Goal: Task Accomplishment & Management: Manage account settings

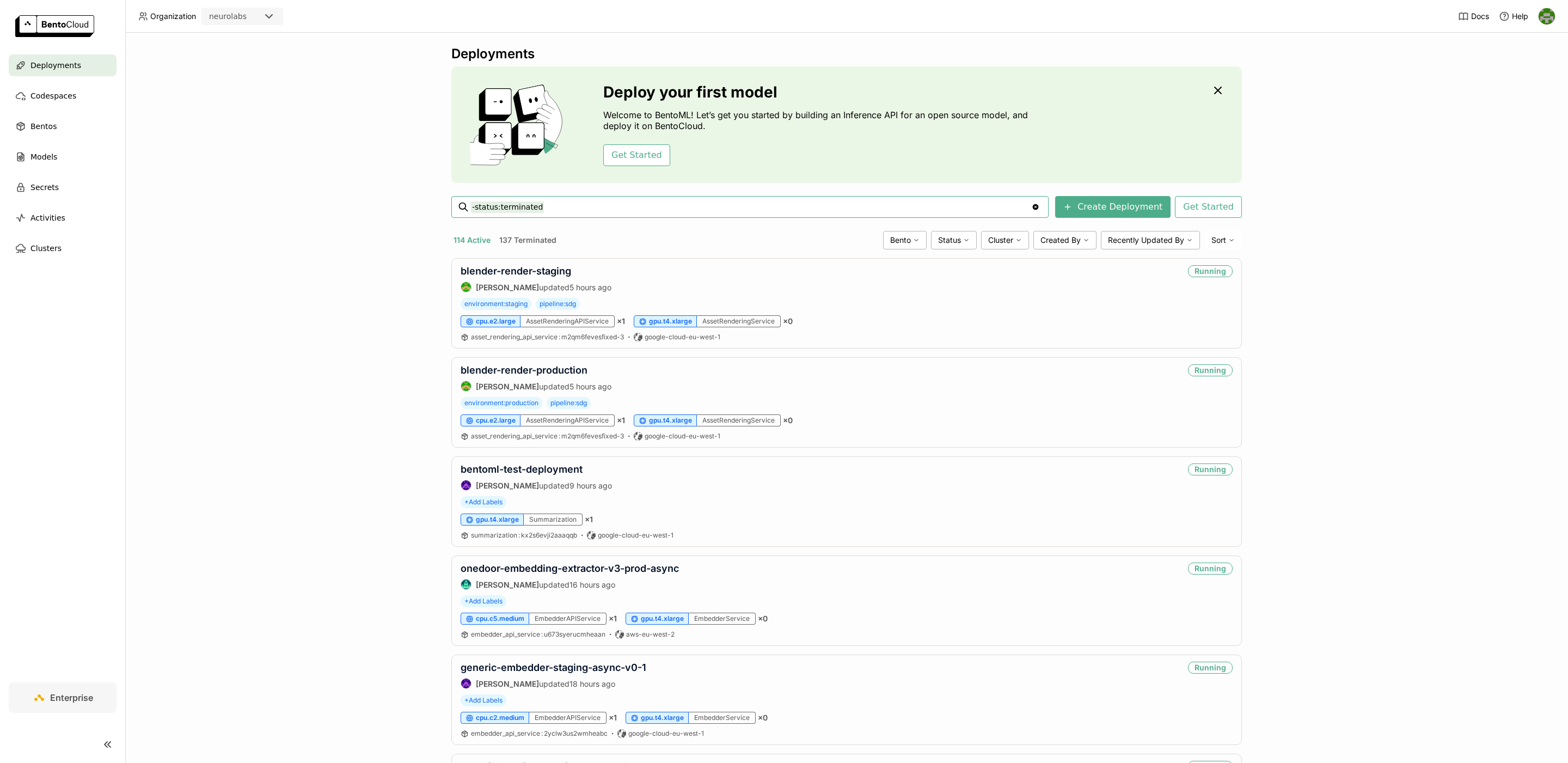
click at [583, 206] on input "-status:terminated" at bounding box center [751, 207] width 560 height 17
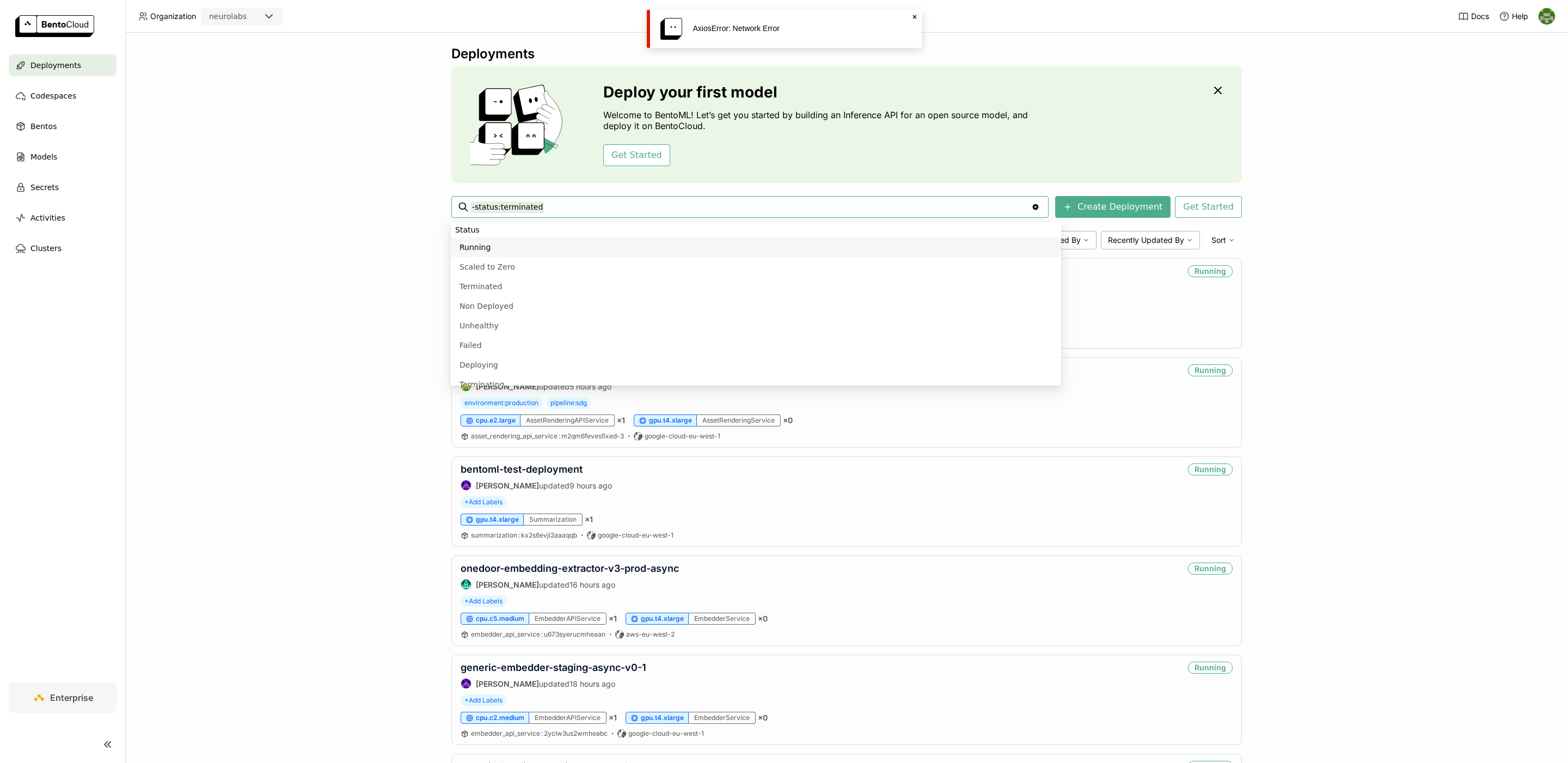
click at [583, 206] on input "-status:terminated" at bounding box center [751, 207] width 560 height 17
click at [571, 206] on input "-status:terminated" at bounding box center [751, 207] width 560 height 17
paste input "gdino-secondary-display-prod-production"
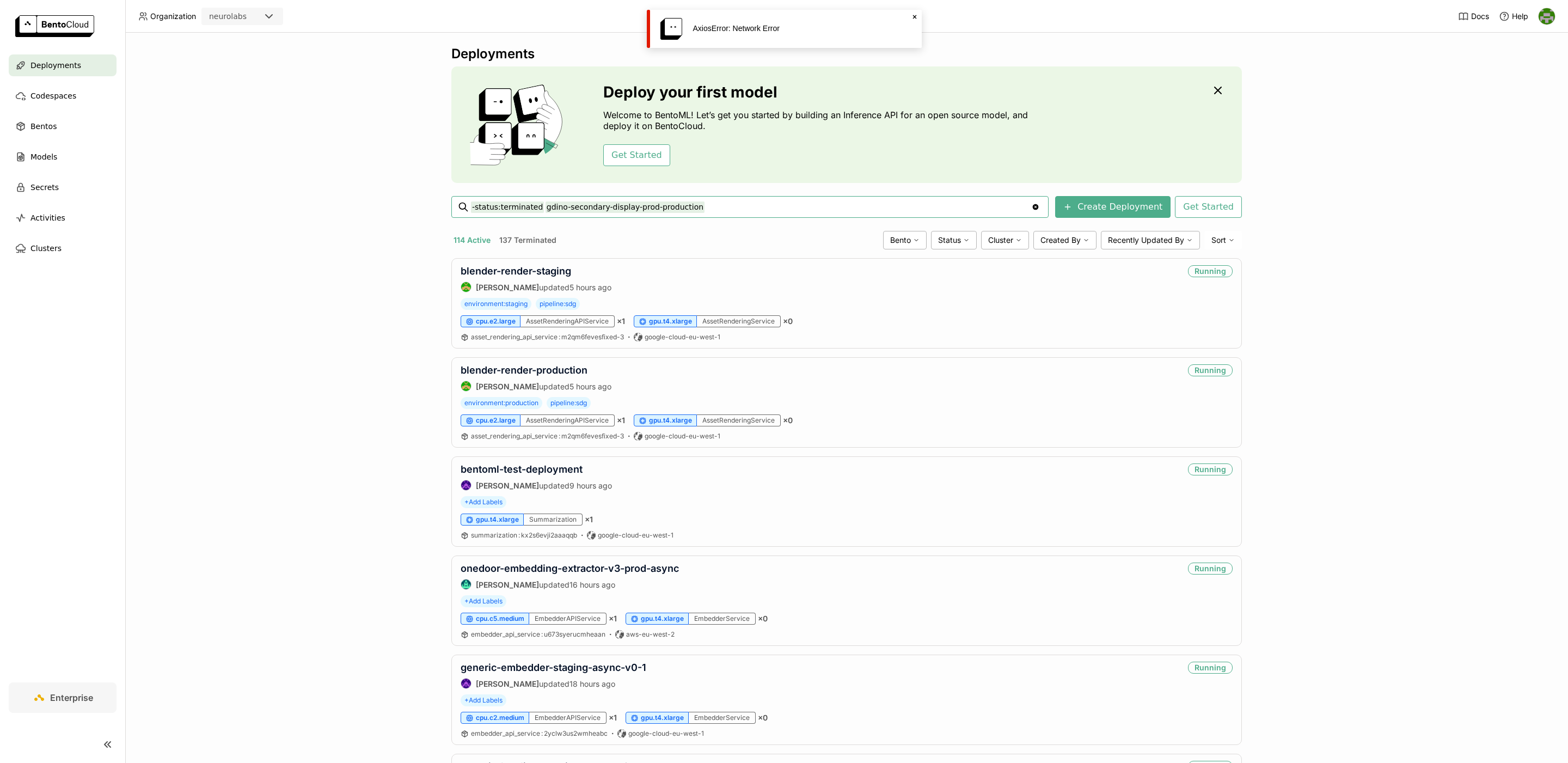
type input "-status:terminated gdino-secondary-display-prod-production"
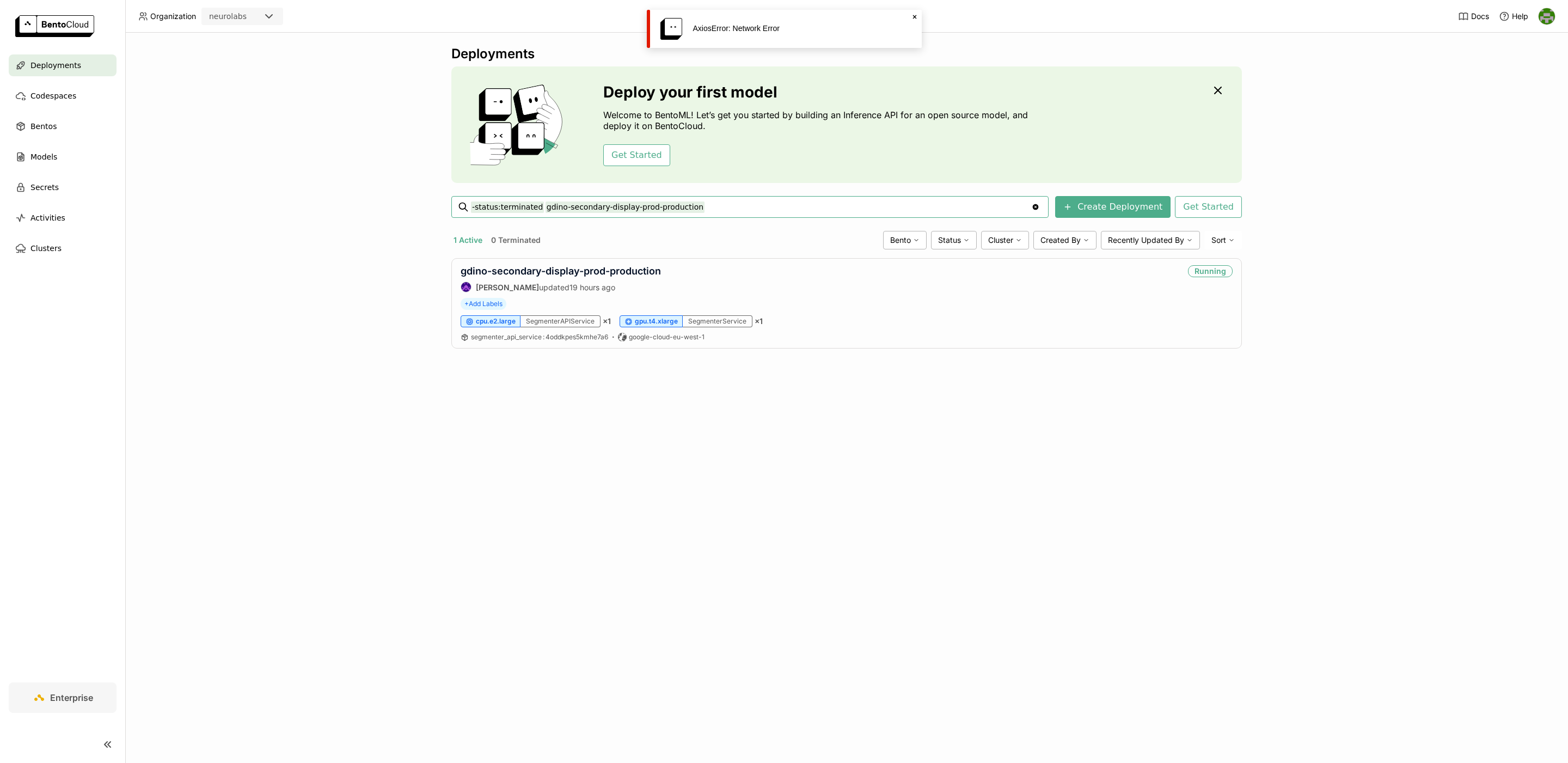
click at [911, 16] on icon "Close" at bounding box center [914, 16] width 9 height 9
click at [574, 275] on link "gdino-secondary-display-prod-production" at bounding box center [561, 271] width 200 height 11
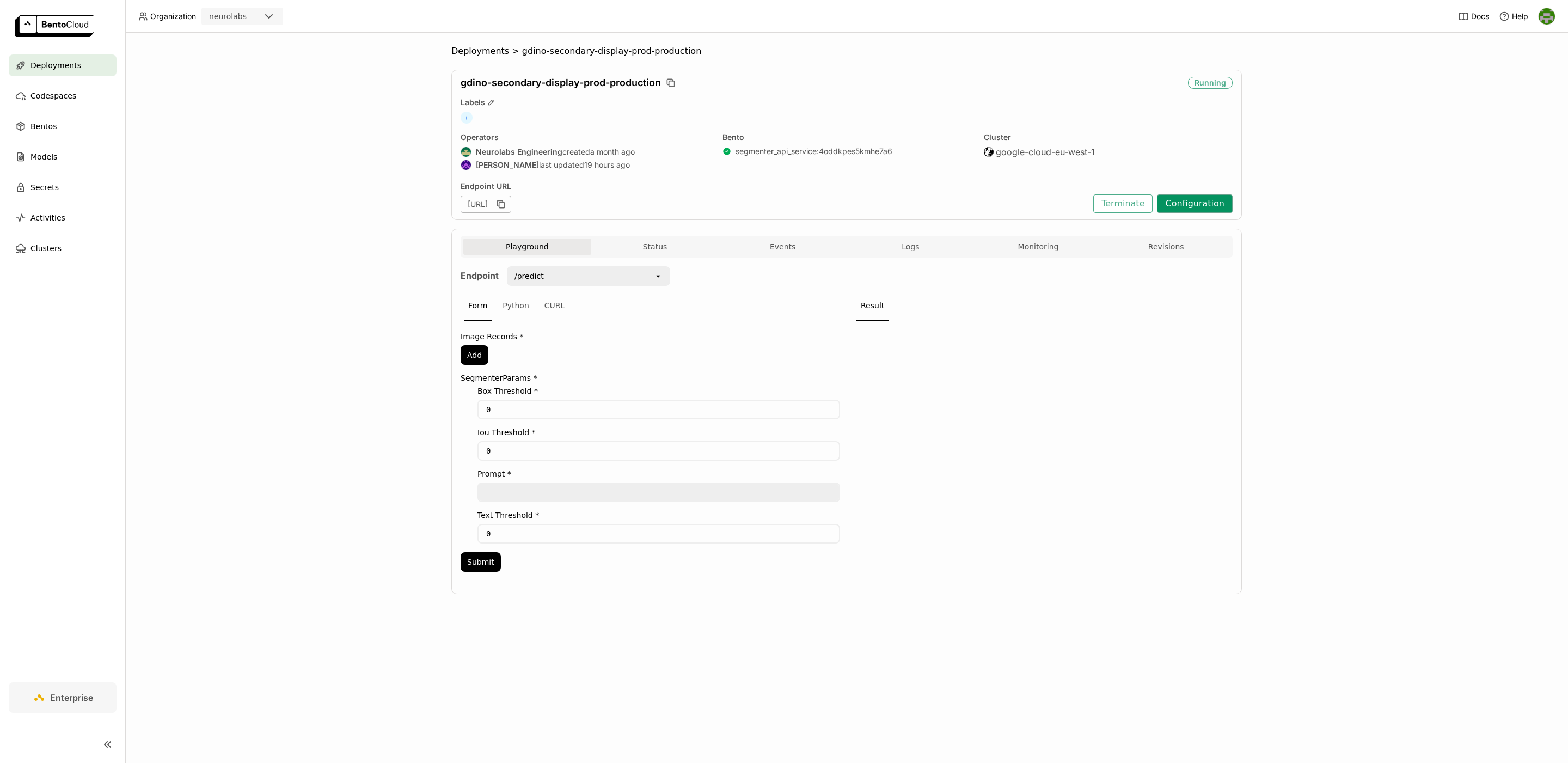
click at [1204, 197] on button "Configuration" at bounding box center [1195, 203] width 76 height 19
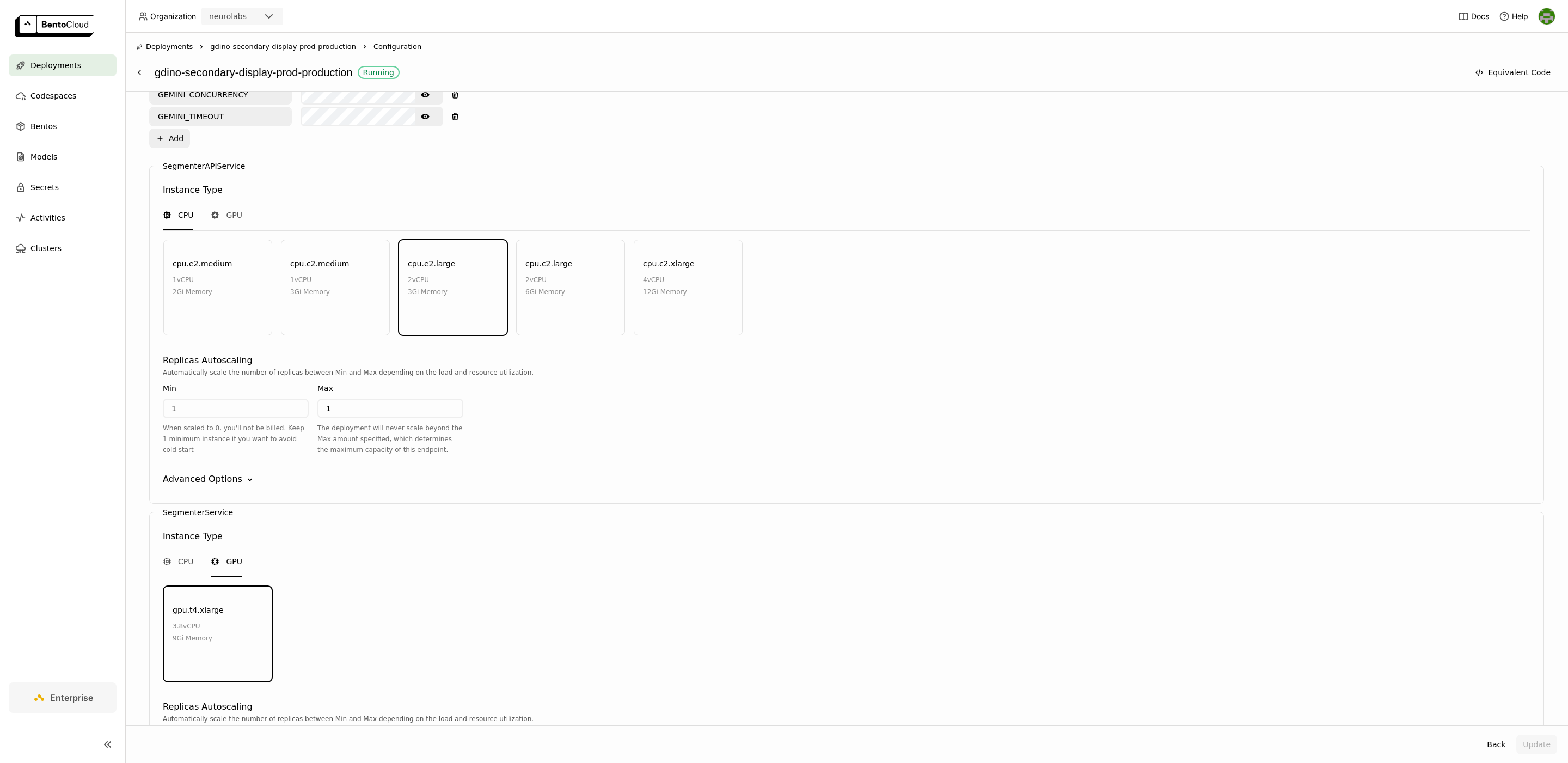
scroll to position [1072, 0]
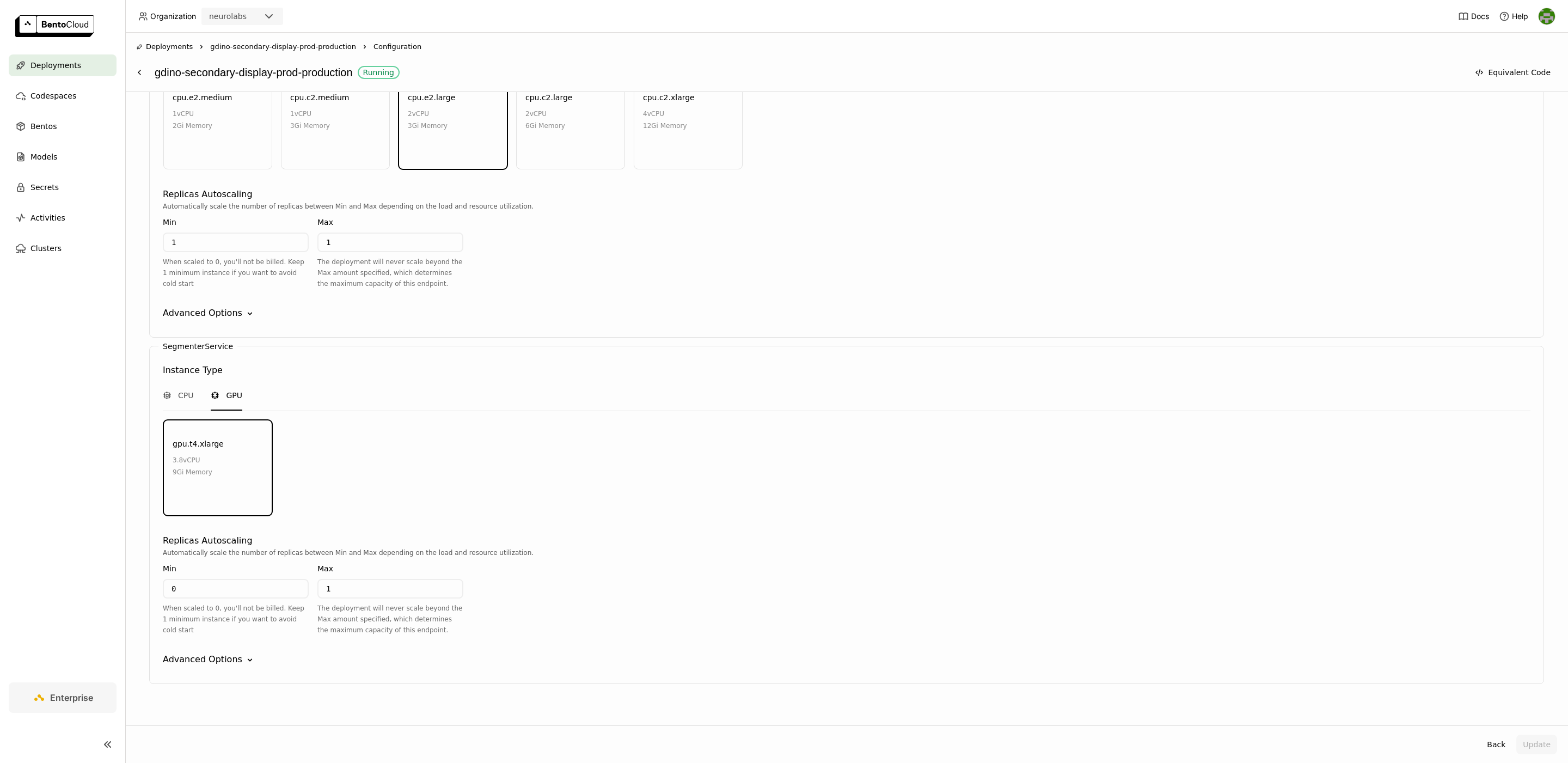
click at [226, 580] on input "0" at bounding box center [236, 589] width 144 height 17
type input "1"
click at [337, 580] on input "1" at bounding box center [390, 589] width 144 height 17
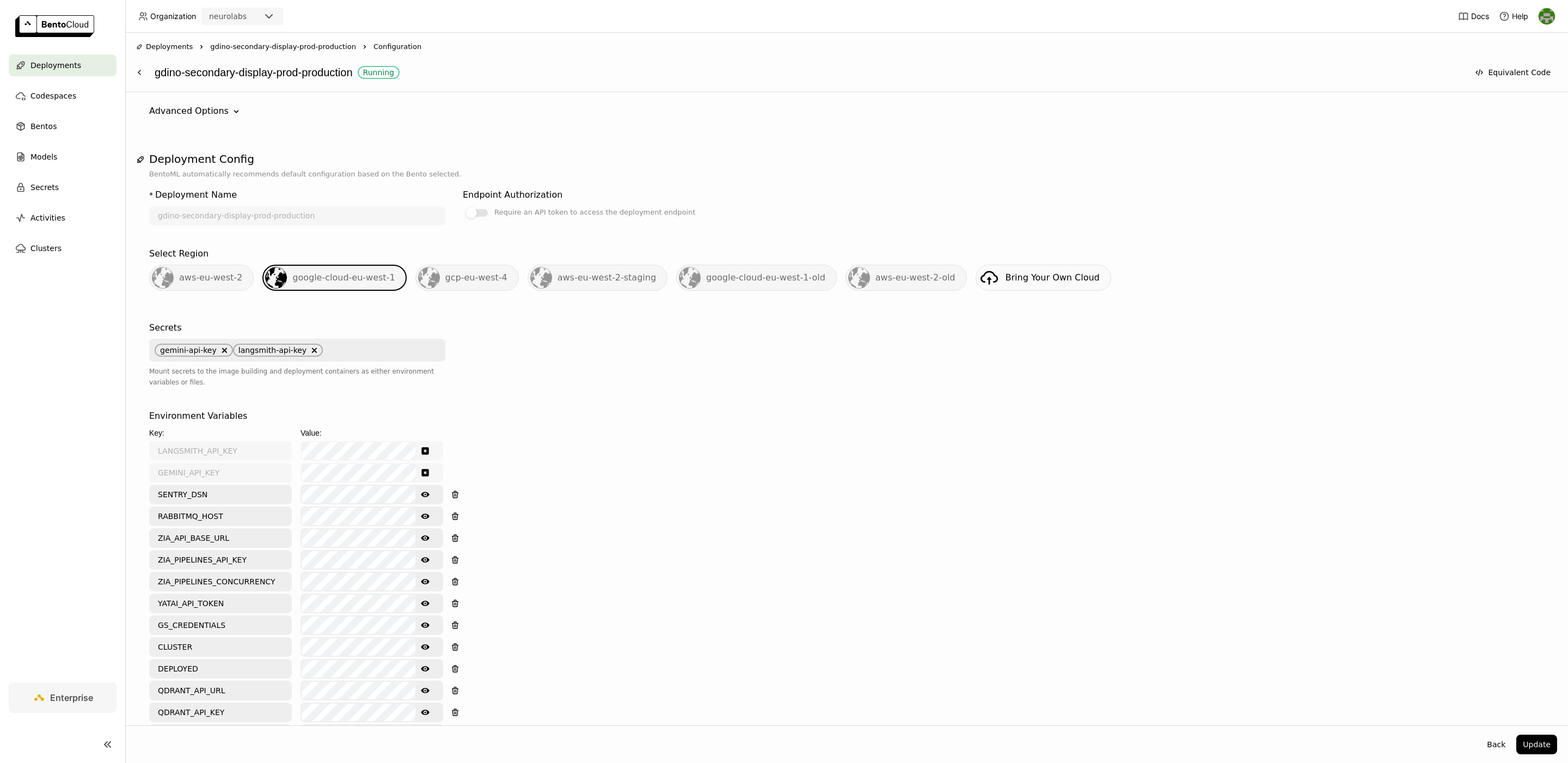
scroll to position [167, 0]
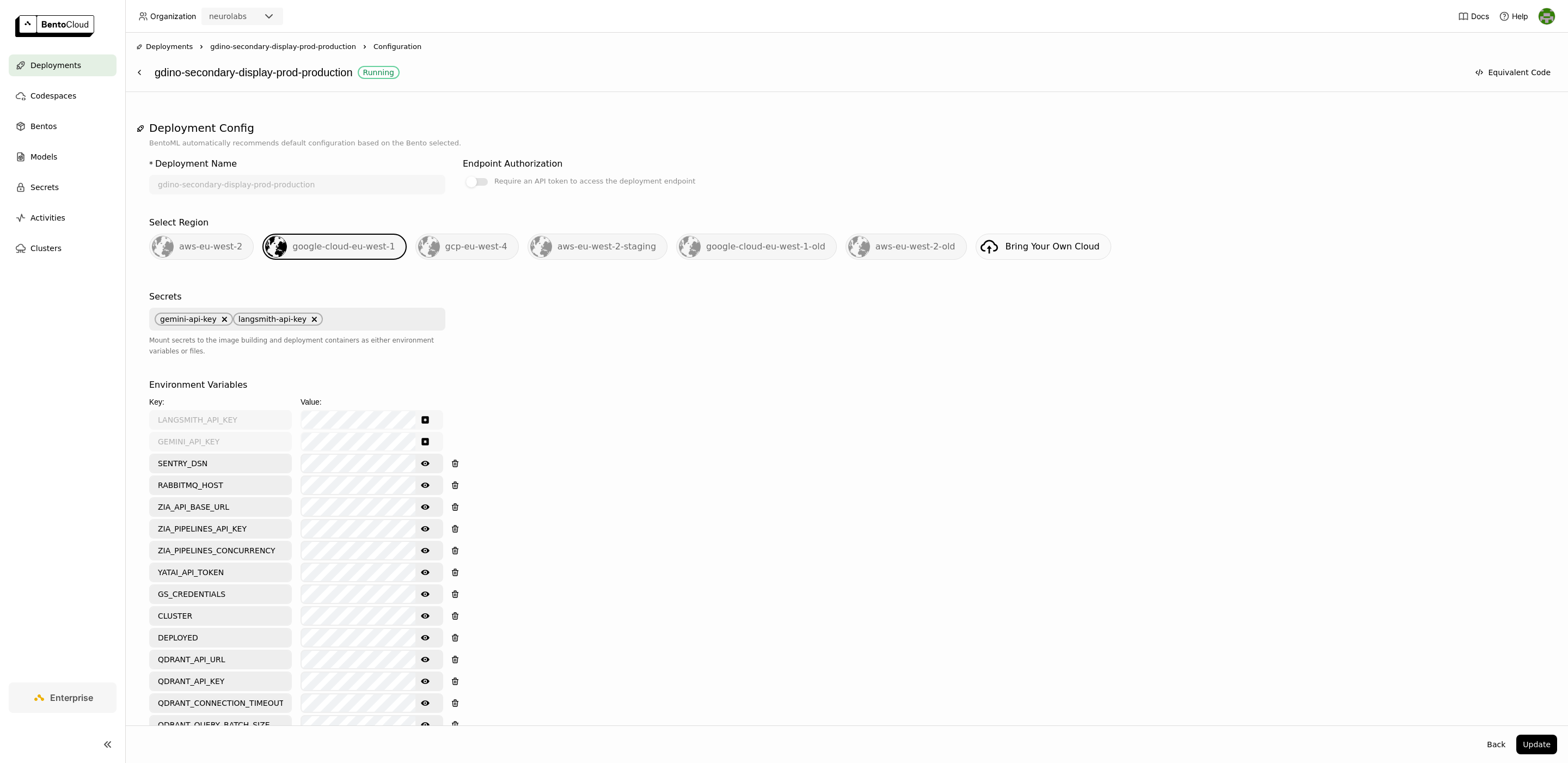
type input "5"
click at [424, 547] on icon "Show password text" at bounding box center [425, 551] width 9 height 9
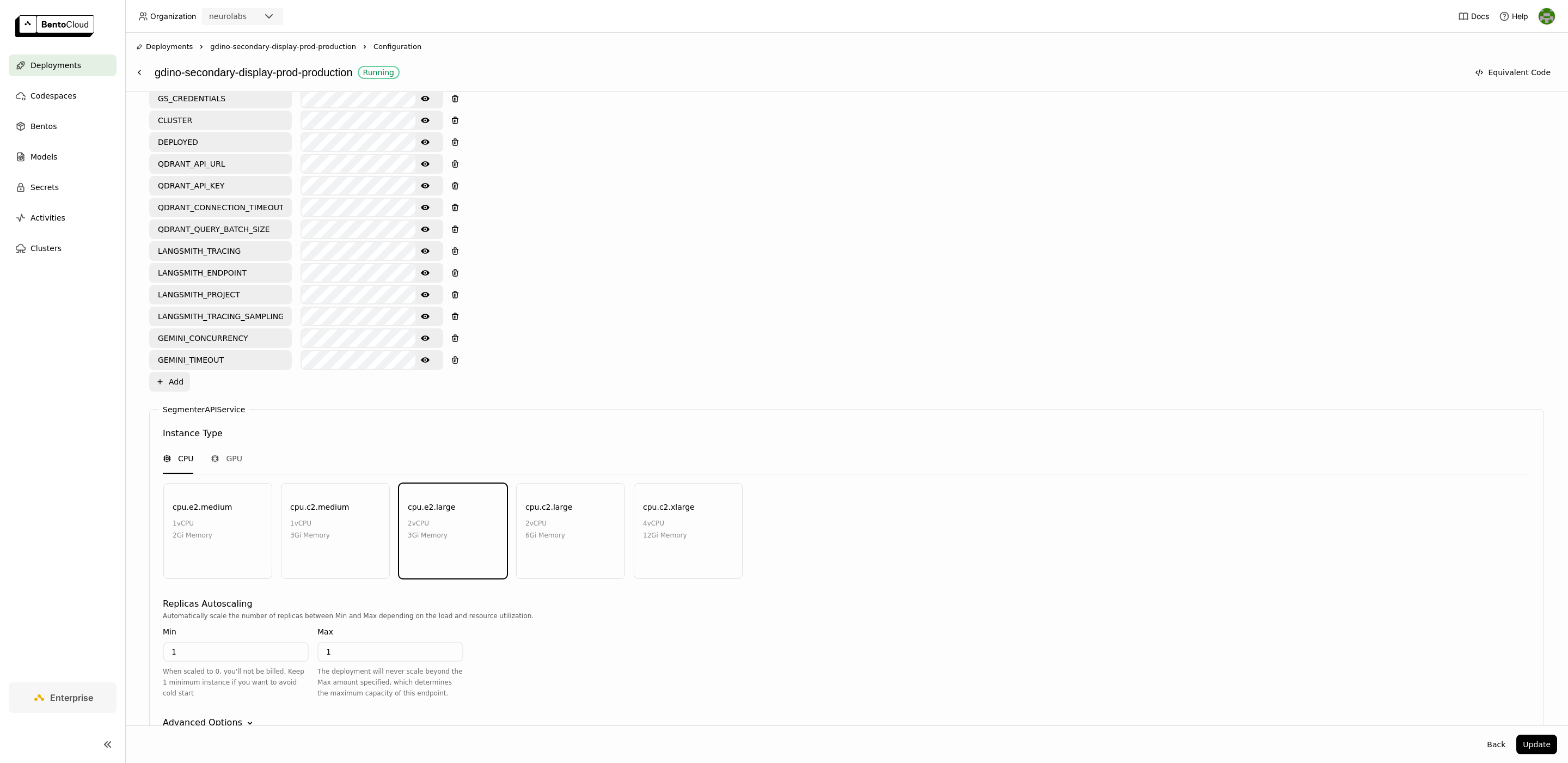
scroll to position [1072, 0]
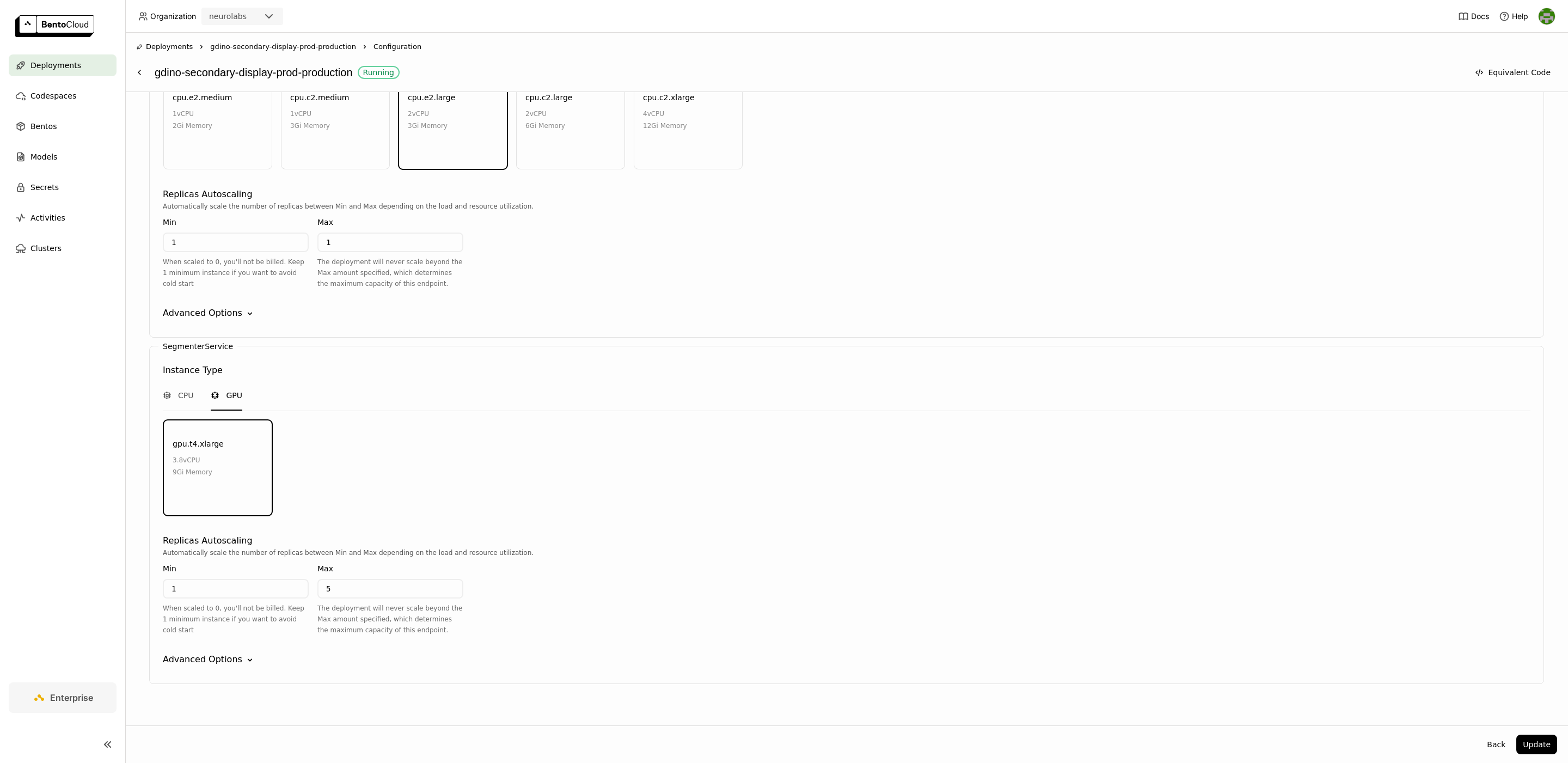
click at [190, 653] on div "Advanced Options" at bounding box center [202, 660] width 79 height 13
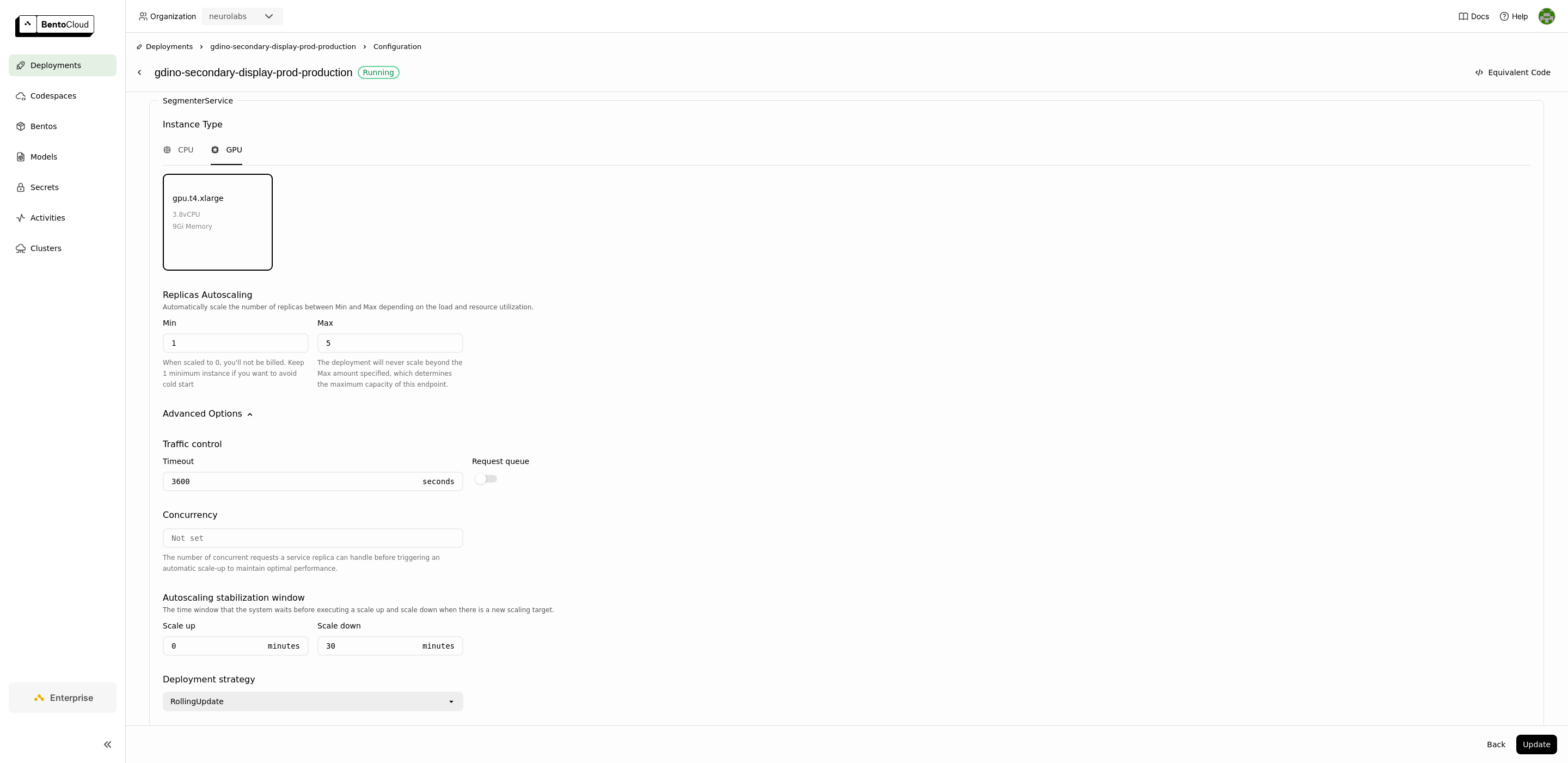
scroll to position [1321, 0]
click at [256, 527] on input "number" at bounding box center [313, 535] width 299 height 17
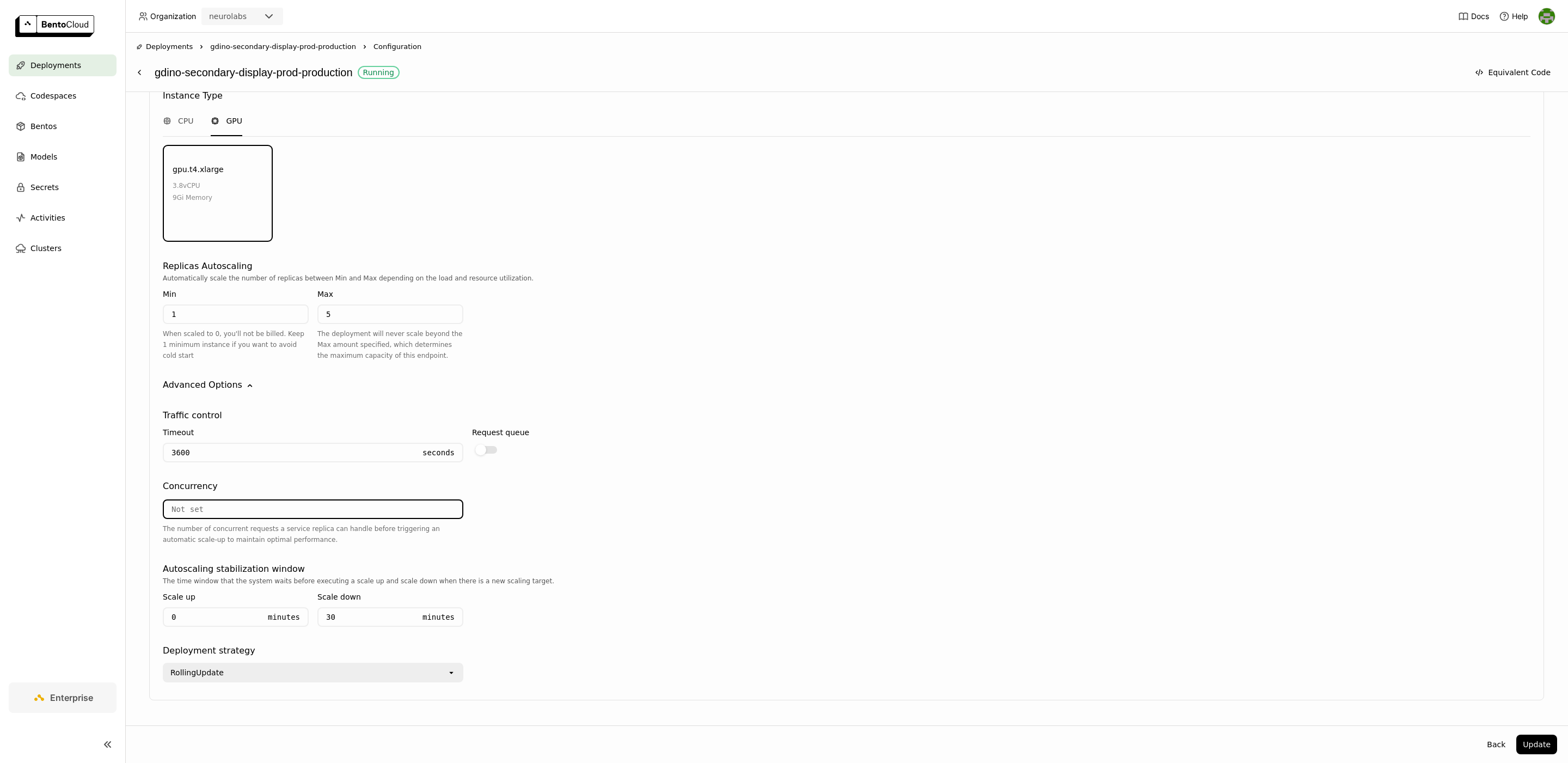
scroll to position [1361, 0]
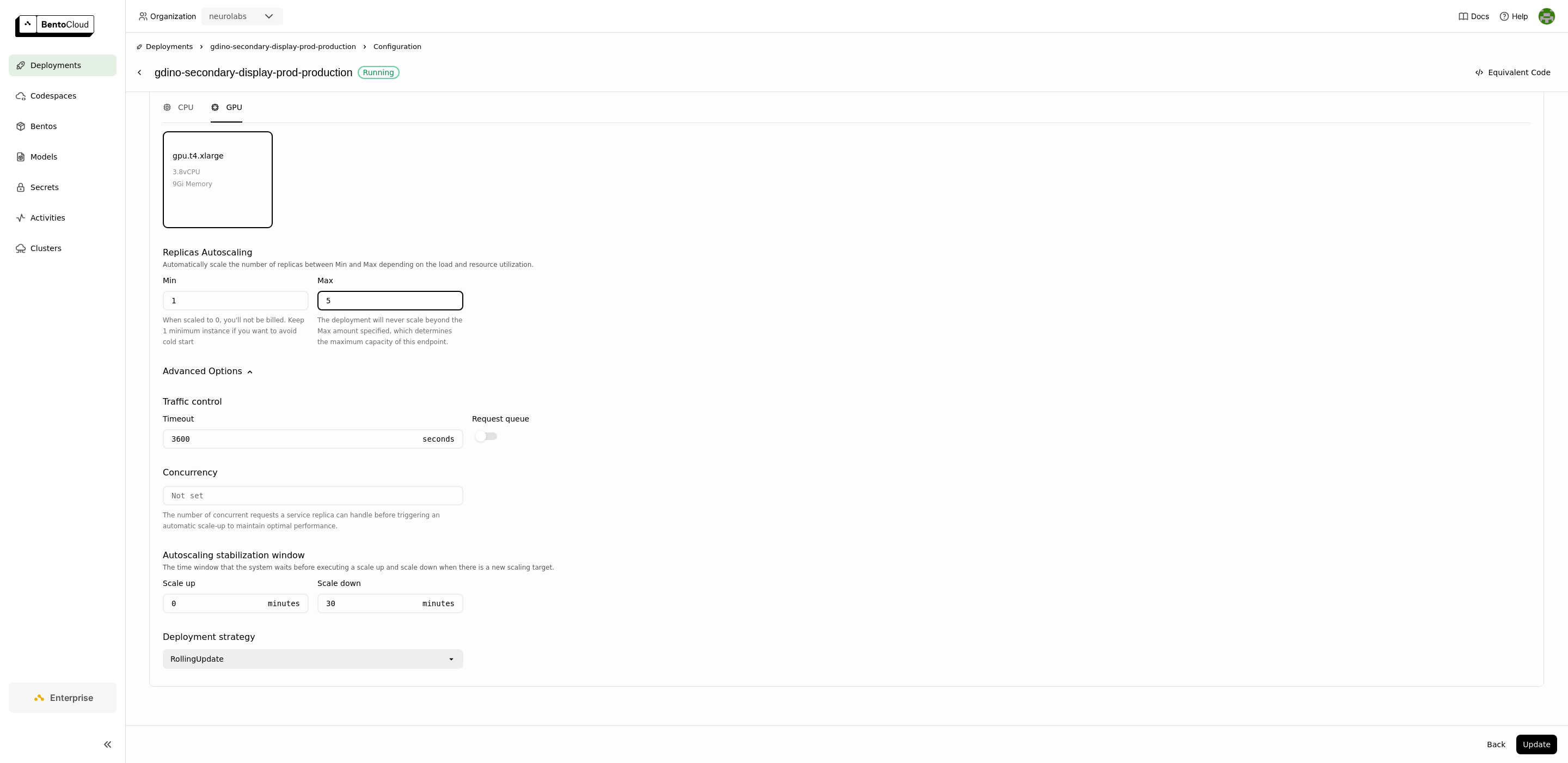
click at [347, 292] on input "5" at bounding box center [390, 301] width 144 height 17
type input "1"
type input "6"
click at [264, 487] on input "number" at bounding box center [313, 496] width 299 height 17
type input "8"
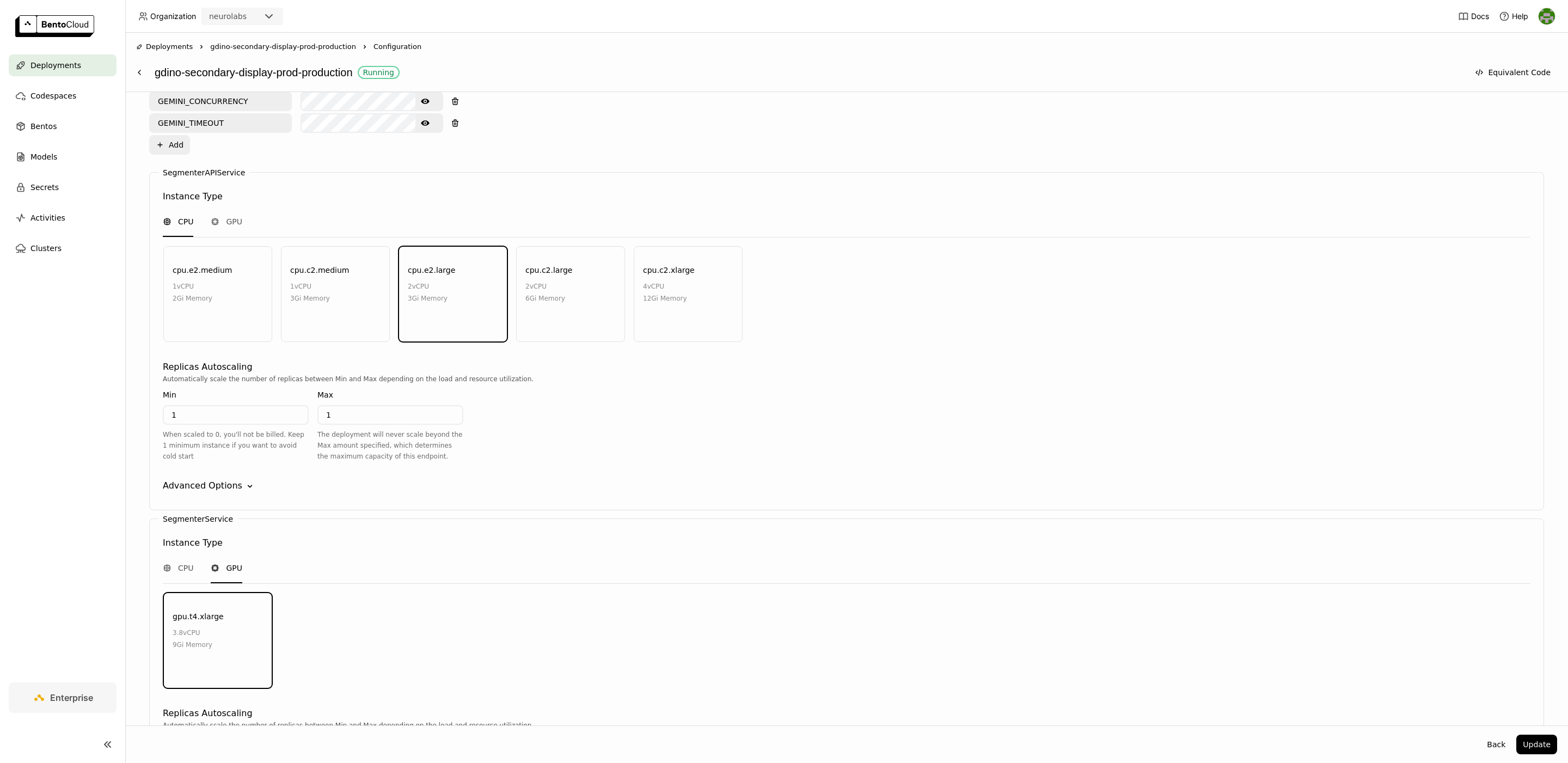
scroll to position [901, 0]
type input "2"
click at [219, 479] on div "Advanced Options" at bounding box center [202, 485] width 79 height 13
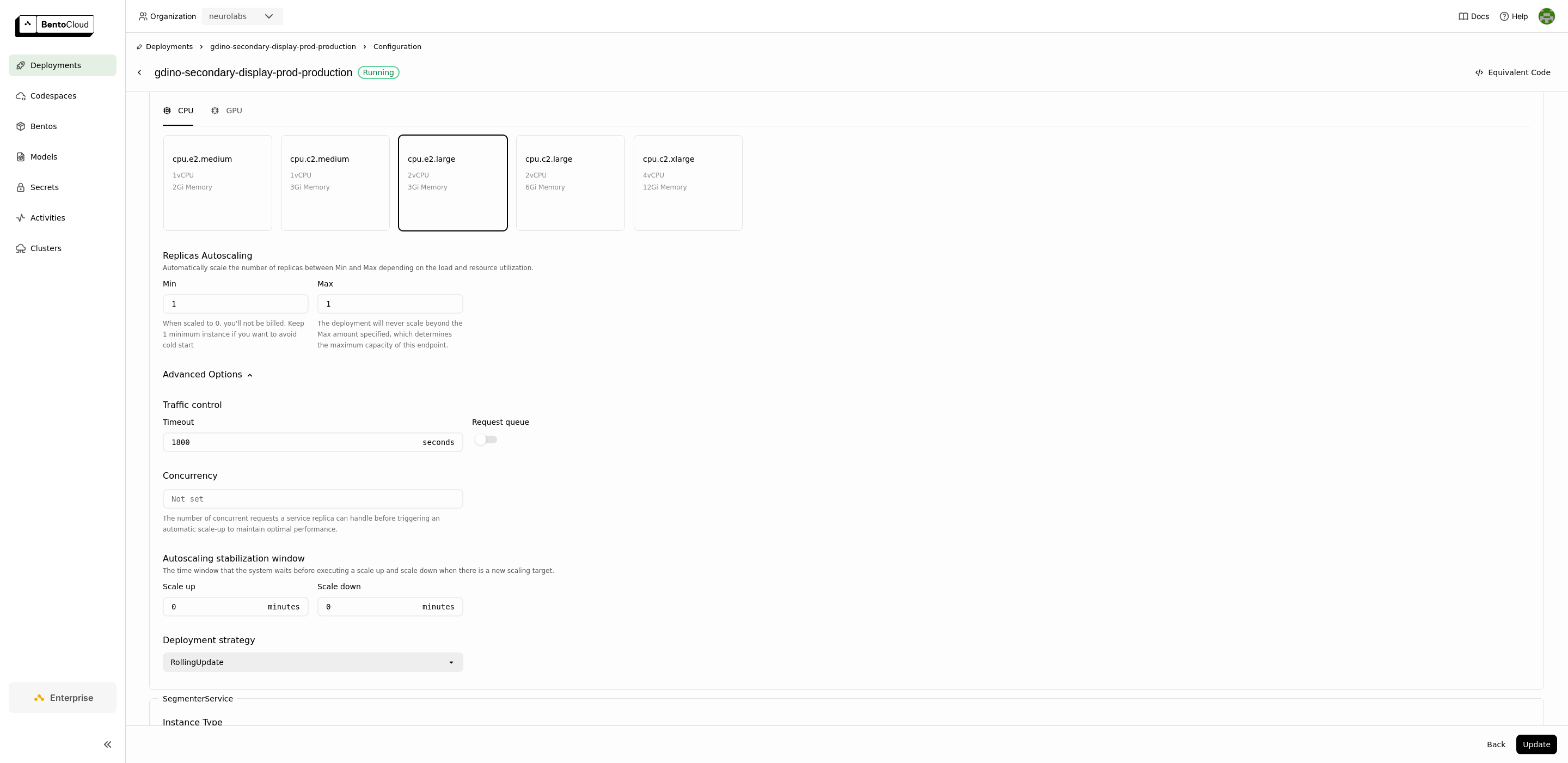
scroll to position [1023, 0]
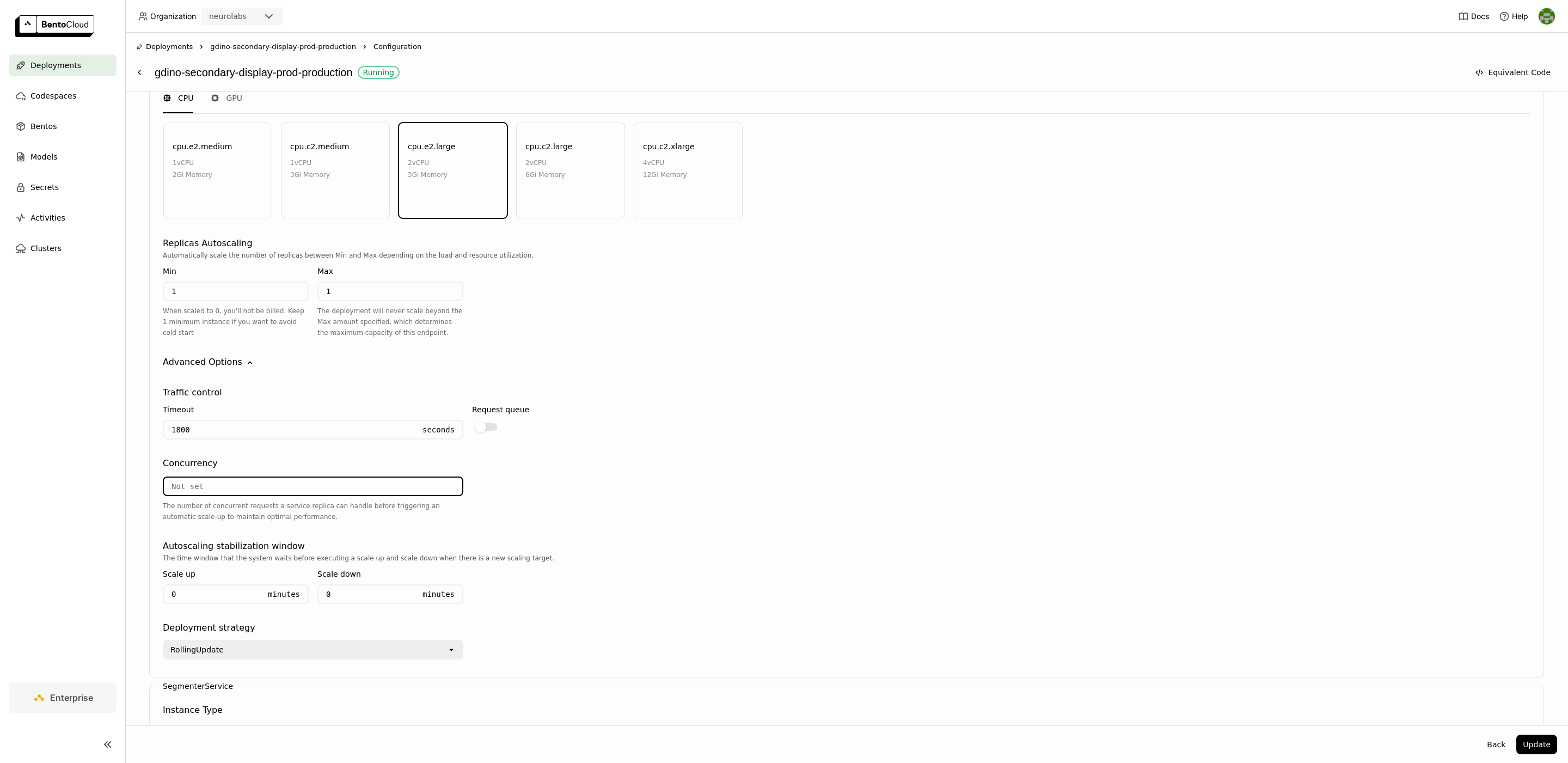
click at [245, 478] on input "number" at bounding box center [313, 486] width 299 height 17
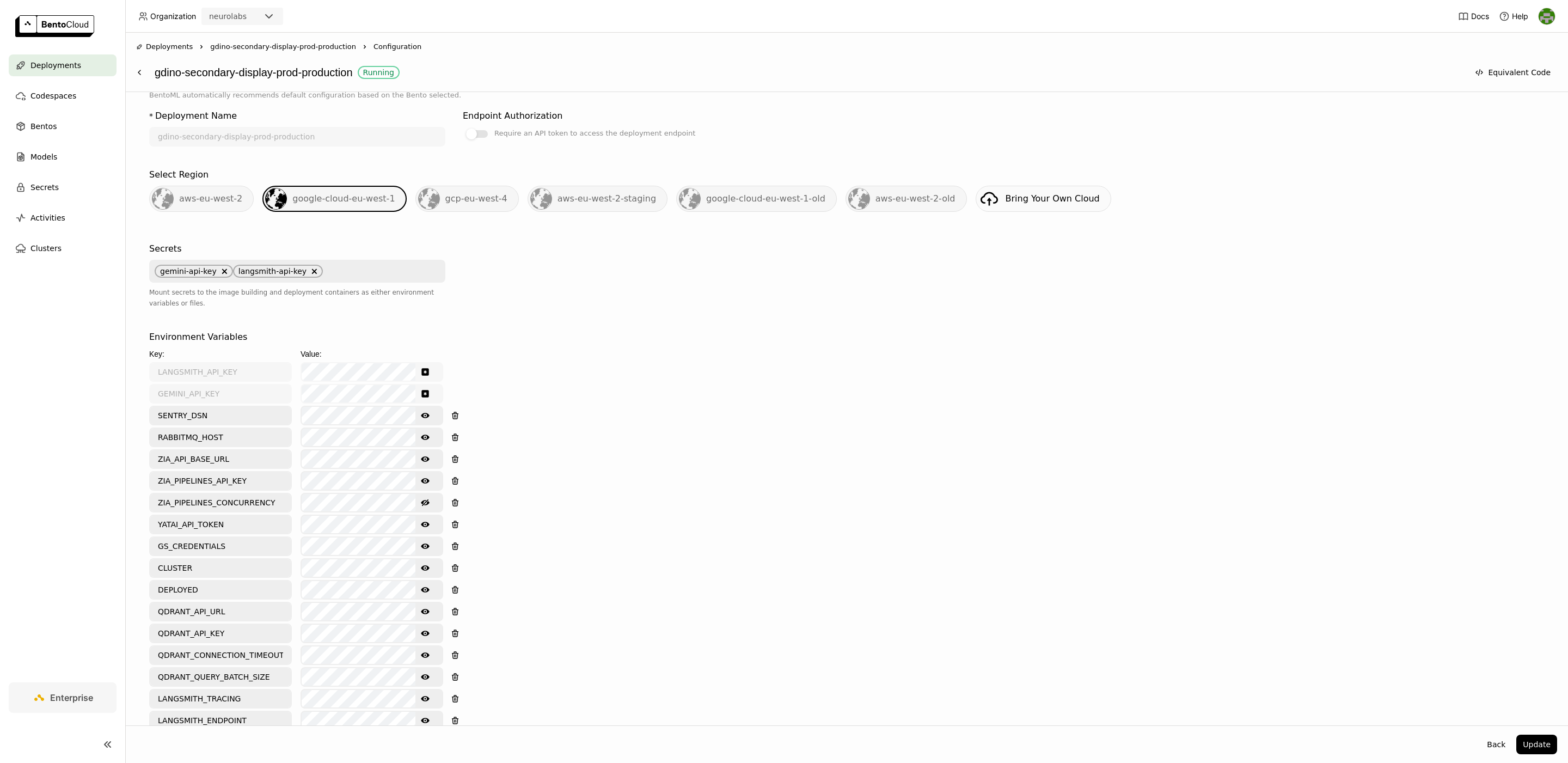
scroll to position [218, 0]
type input "2"
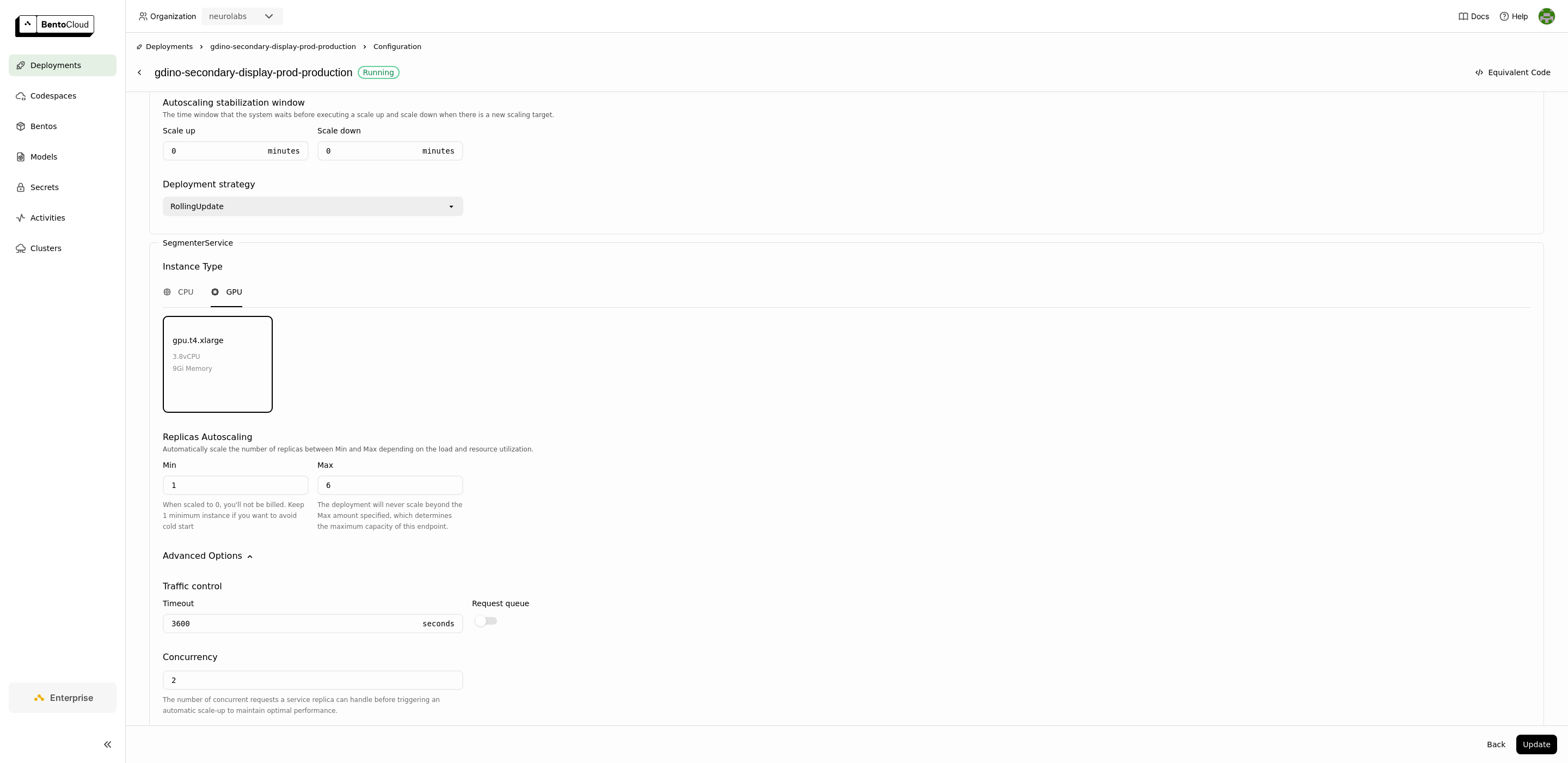
scroll to position [1468, 0]
click at [349, 475] on input "6" at bounding box center [390, 484] width 144 height 17
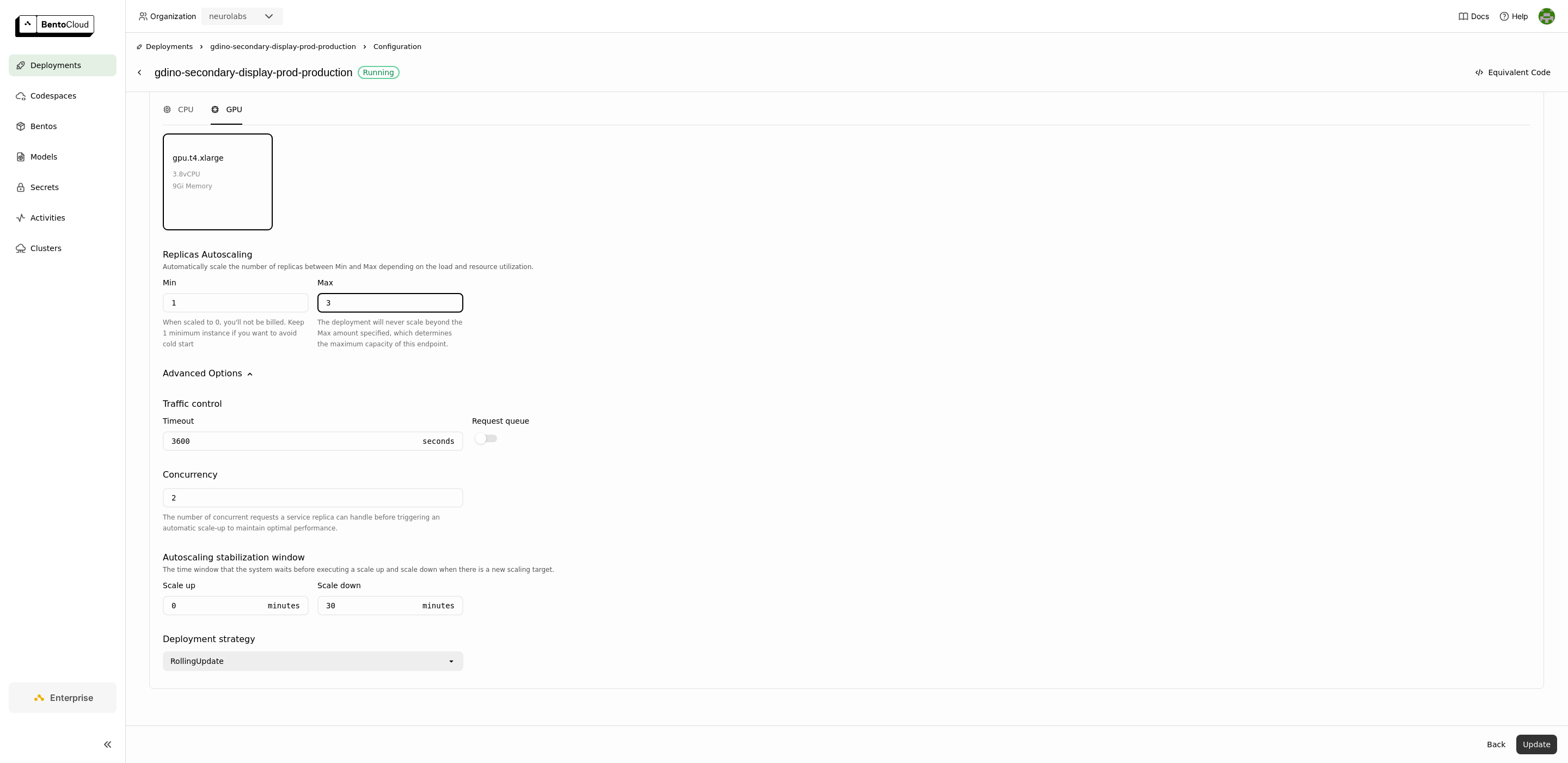
type input "3"
click at [1530, 744] on button "Update" at bounding box center [1536, 744] width 41 height 19
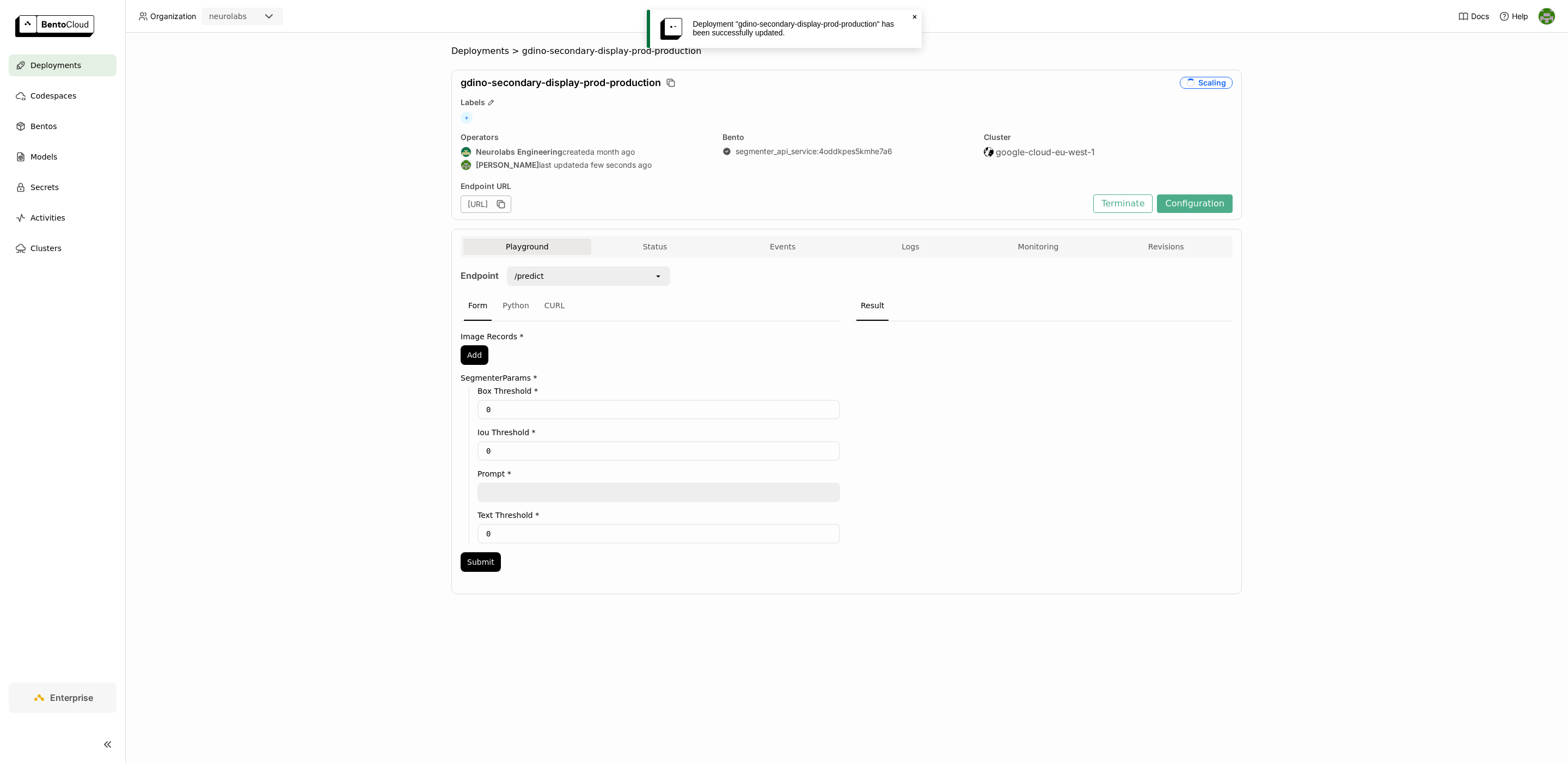
click at [915, 17] on icon "Close" at bounding box center [914, 16] width 9 height 9
click at [74, 74] on div "Deployments" at bounding box center [62, 65] width 108 height 21
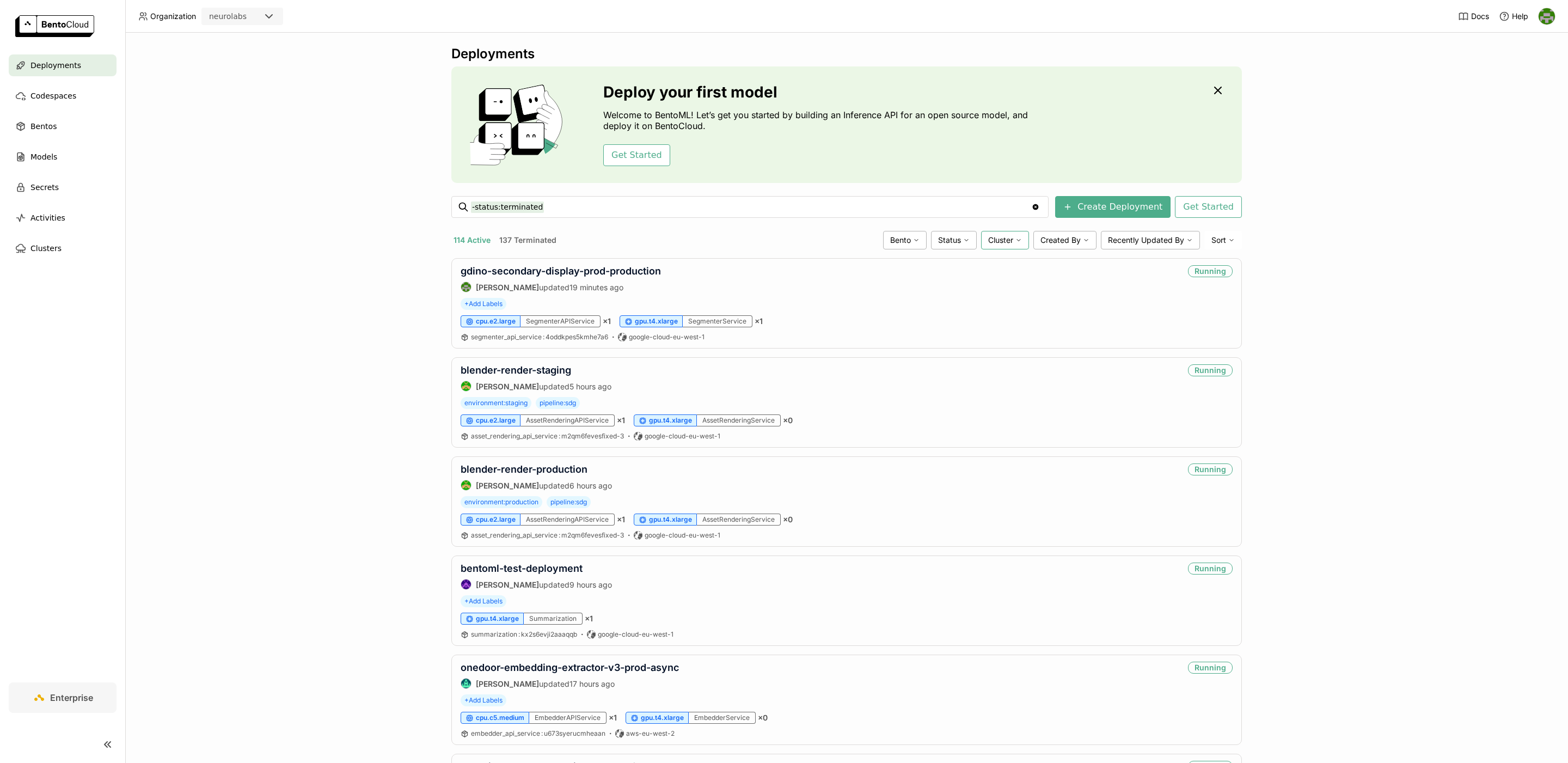
click at [1013, 249] on div "Cluster" at bounding box center [1005, 240] width 48 height 19
click at [979, 289] on div "aws-eu-west-2" at bounding box center [964, 290] width 117 height 13
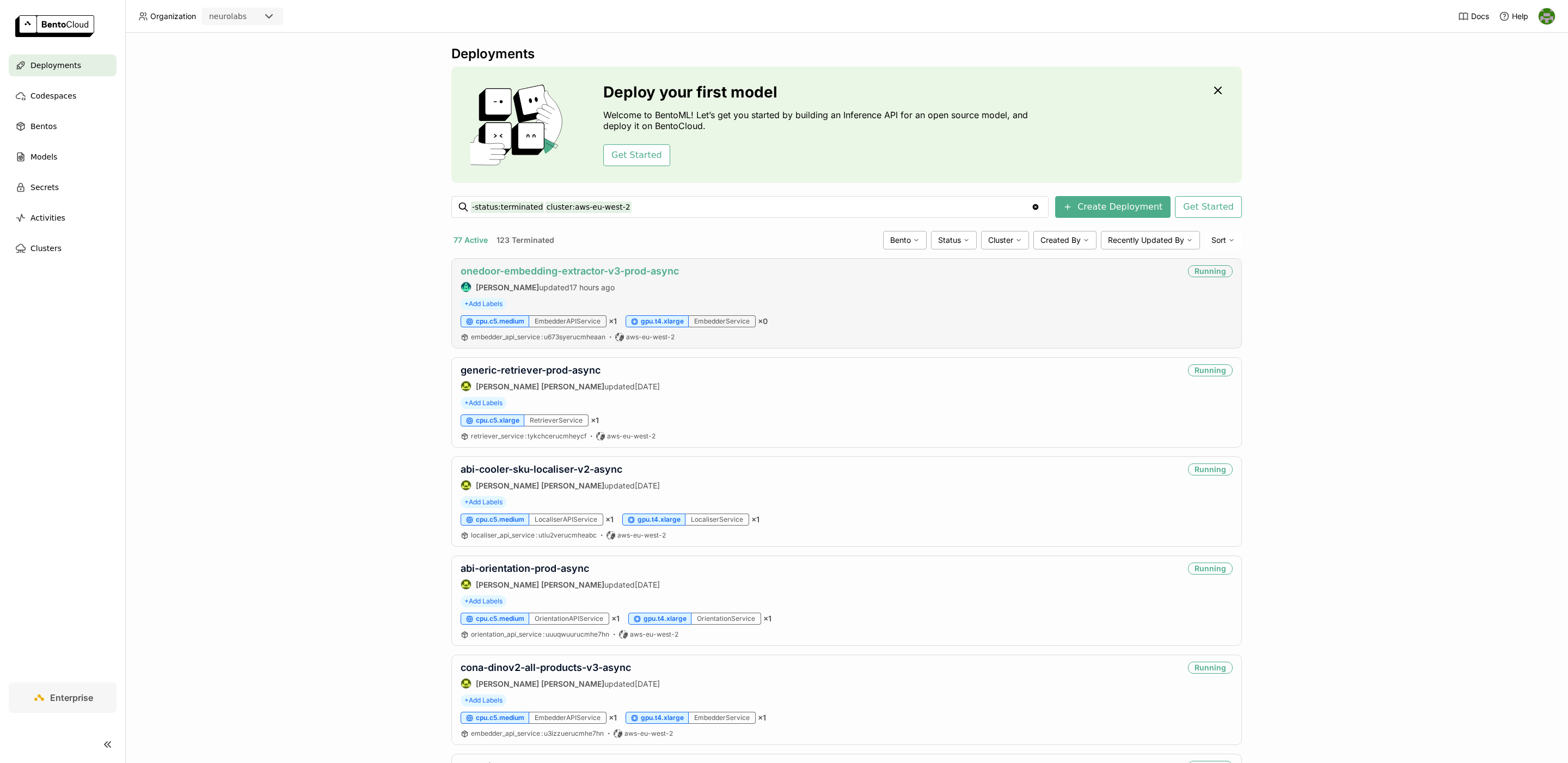
click at [662, 266] on link "onedoor-embedding-extractor-v3-prod-async" at bounding box center [569, 271] width 218 height 11
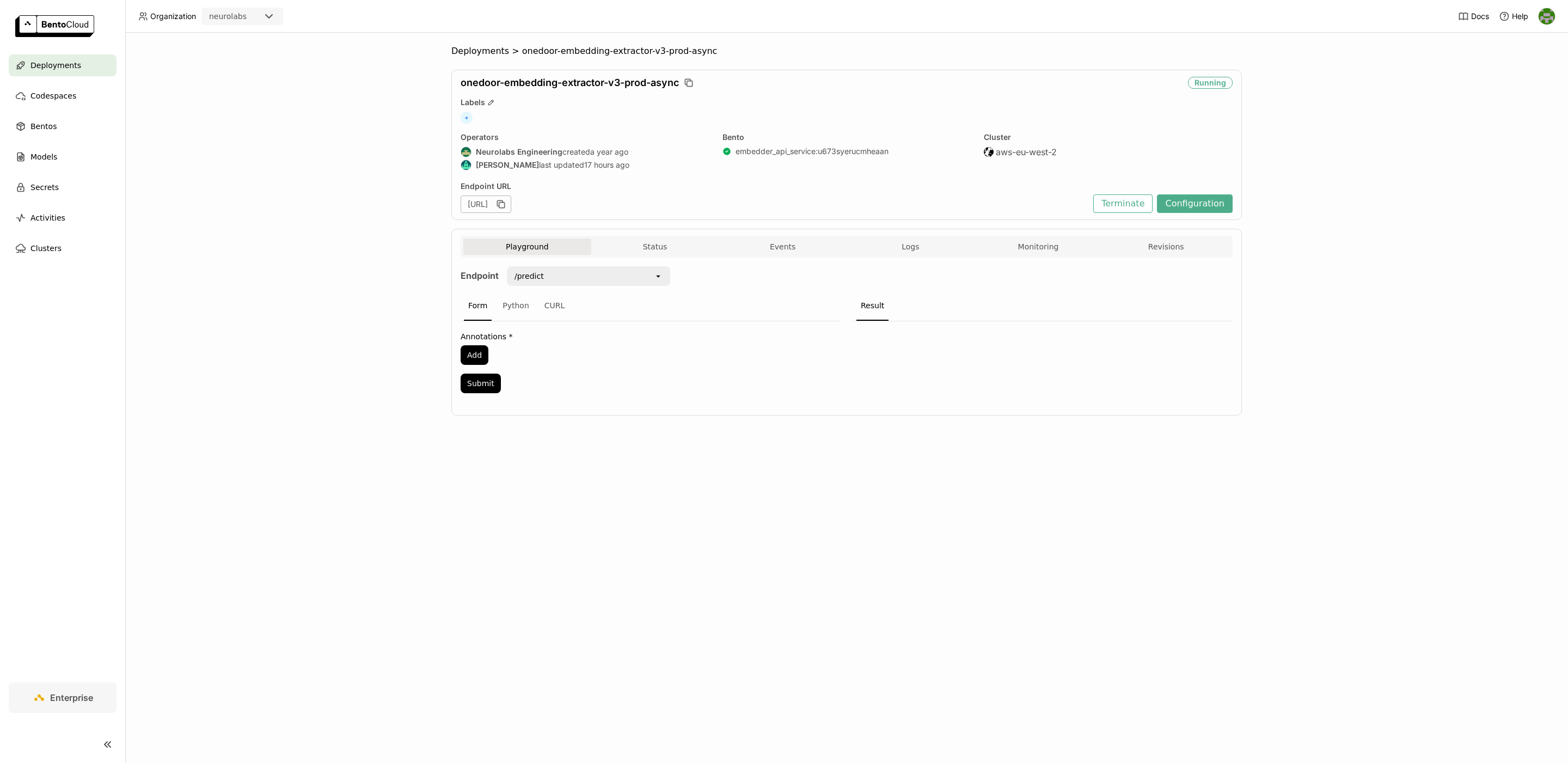
click at [511, 201] on div "[URL]" at bounding box center [485, 204] width 51 height 17
drag, startPoint x: 634, startPoint y: 201, endPoint x: 746, endPoint y: 199, distance: 112.0
click at [749, 199] on div "[URL]" at bounding box center [774, 204] width 627 height 17
click at [511, 205] on div "[URL]" at bounding box center [485, 204] width 51 height 17
click at [503, 206] on icon "button" at bounding box center [500, 203] width 6 height 6
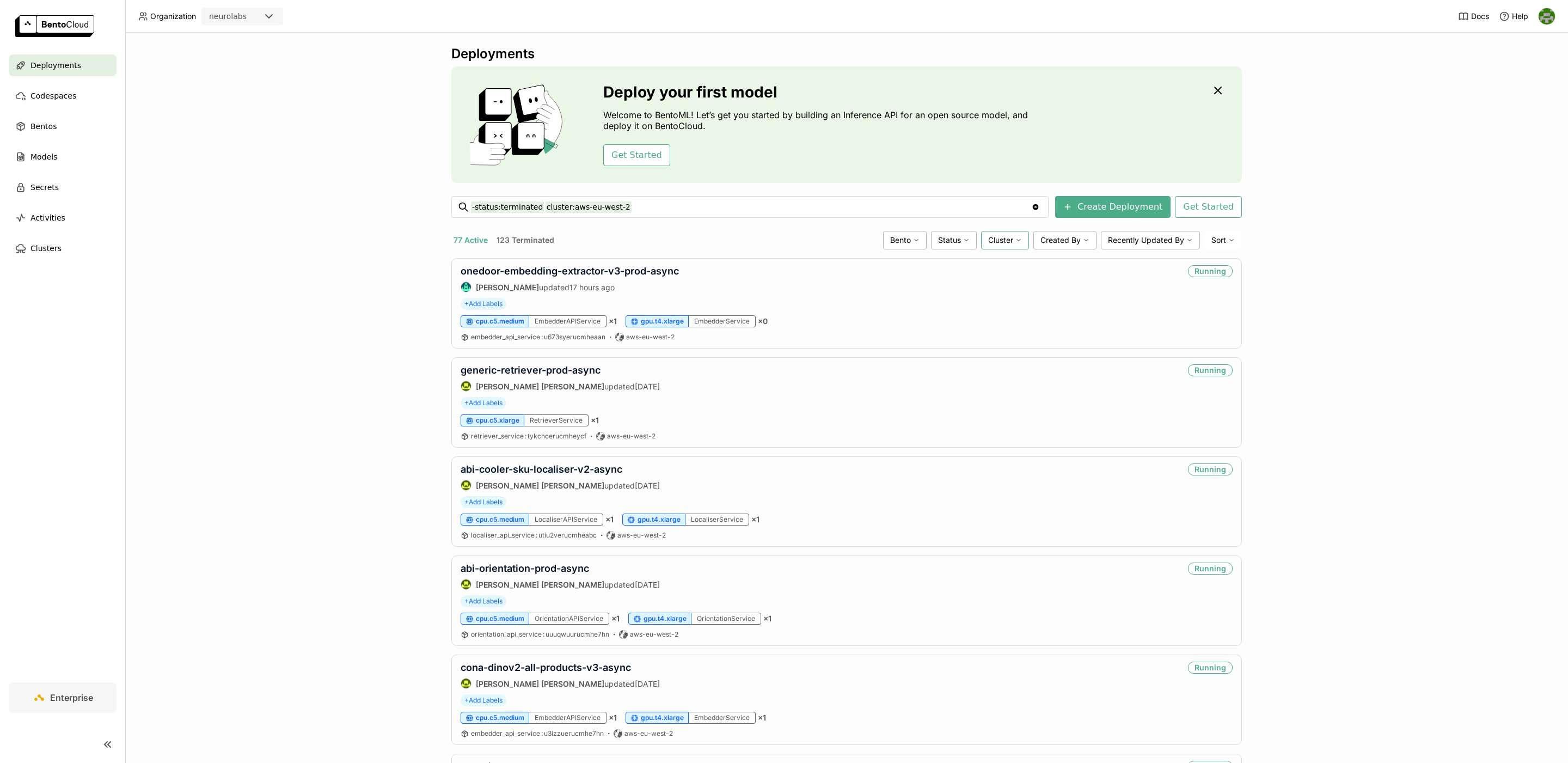
click at [1003, 249] on div "Cluster" at bounding box center [1005, 240] width 48 height 19
click at [983, 315] on div "google-cloud-eu-west-1" at bounding box center [964, 317] width 117 height 13
